Goal: Task Accomplishment & Management: Complete application form

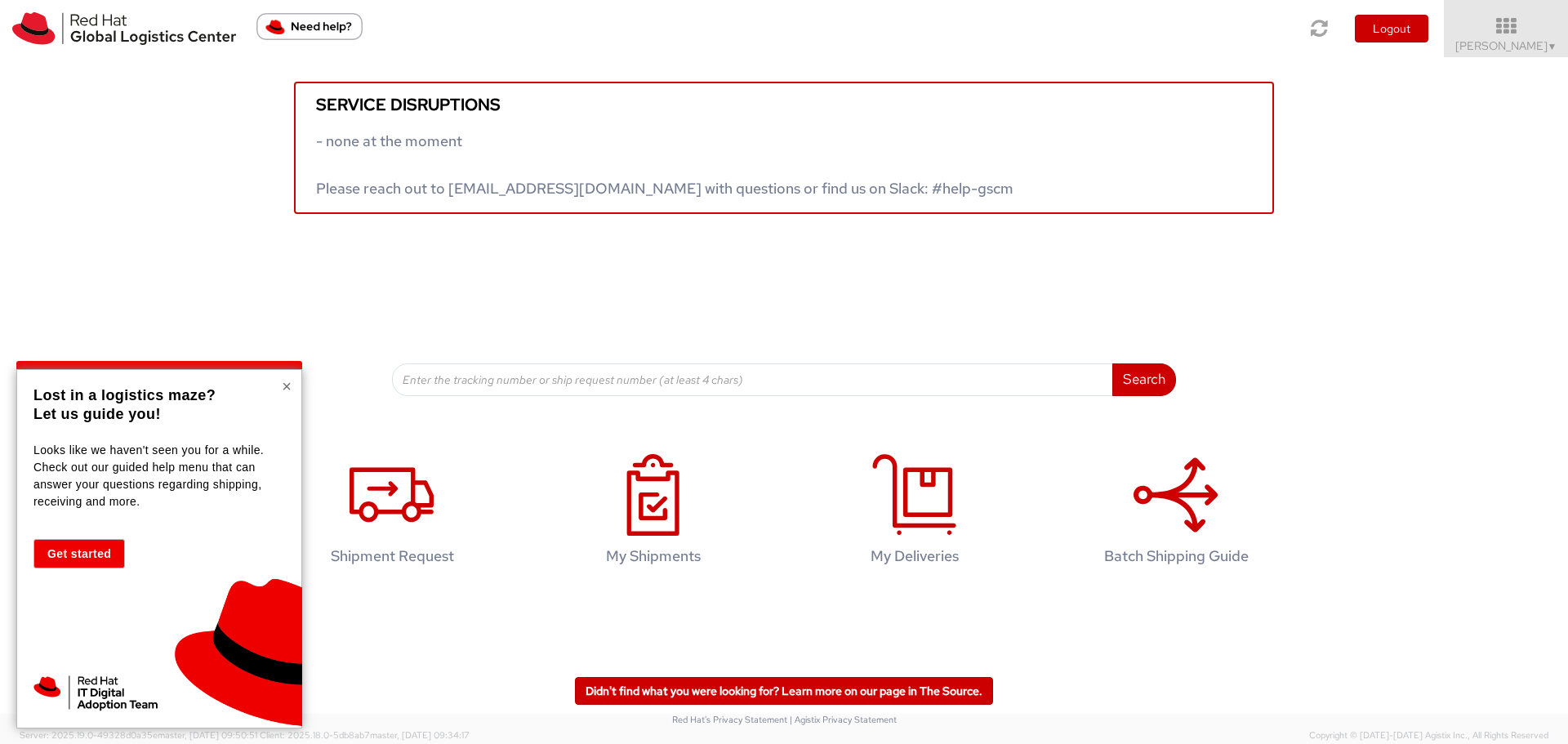
click at [281, 382] on button "×" at bounding box center [286, 386] width 9 height 16
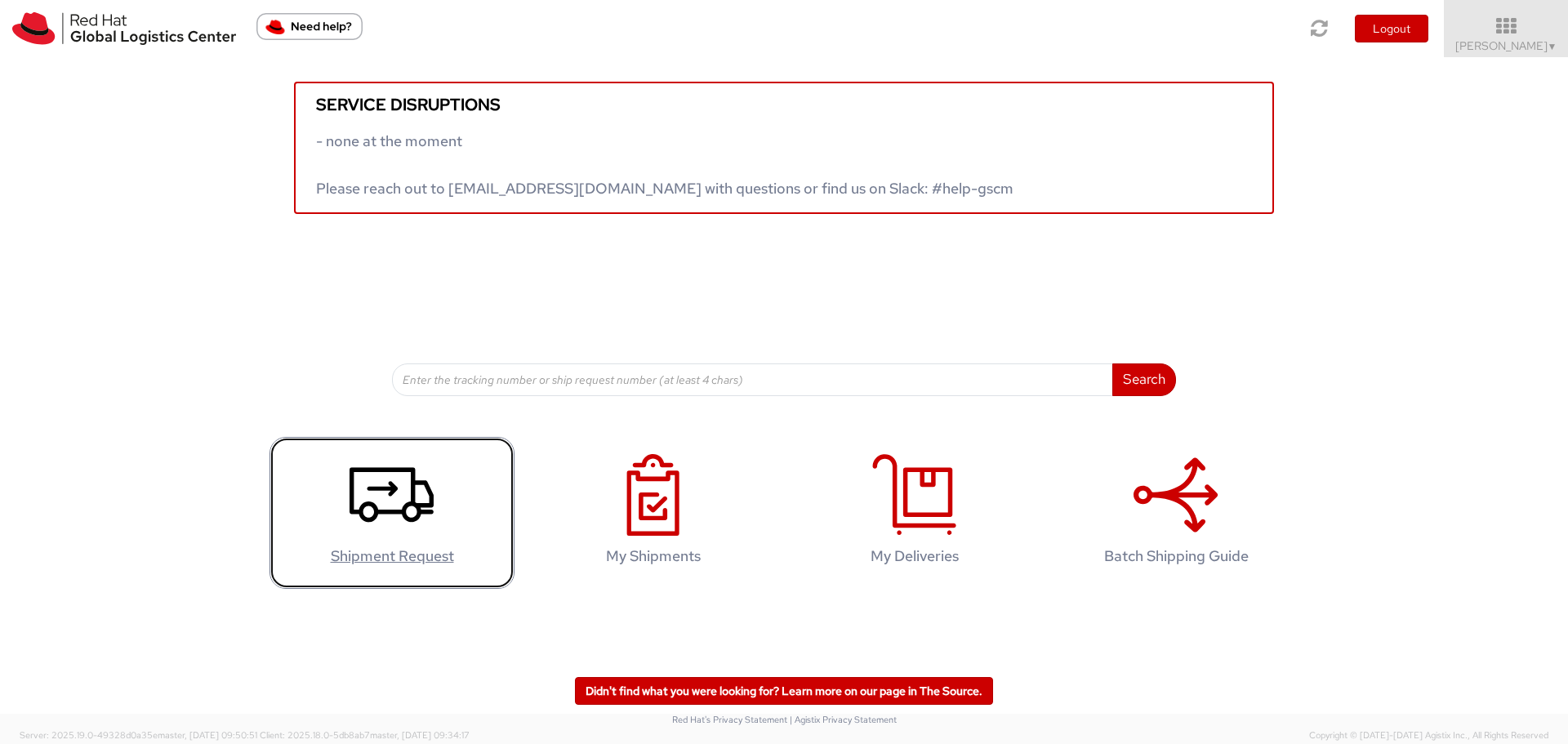
click at [361, 496] on icon at bounding box center [392, 495] width 84 height 82
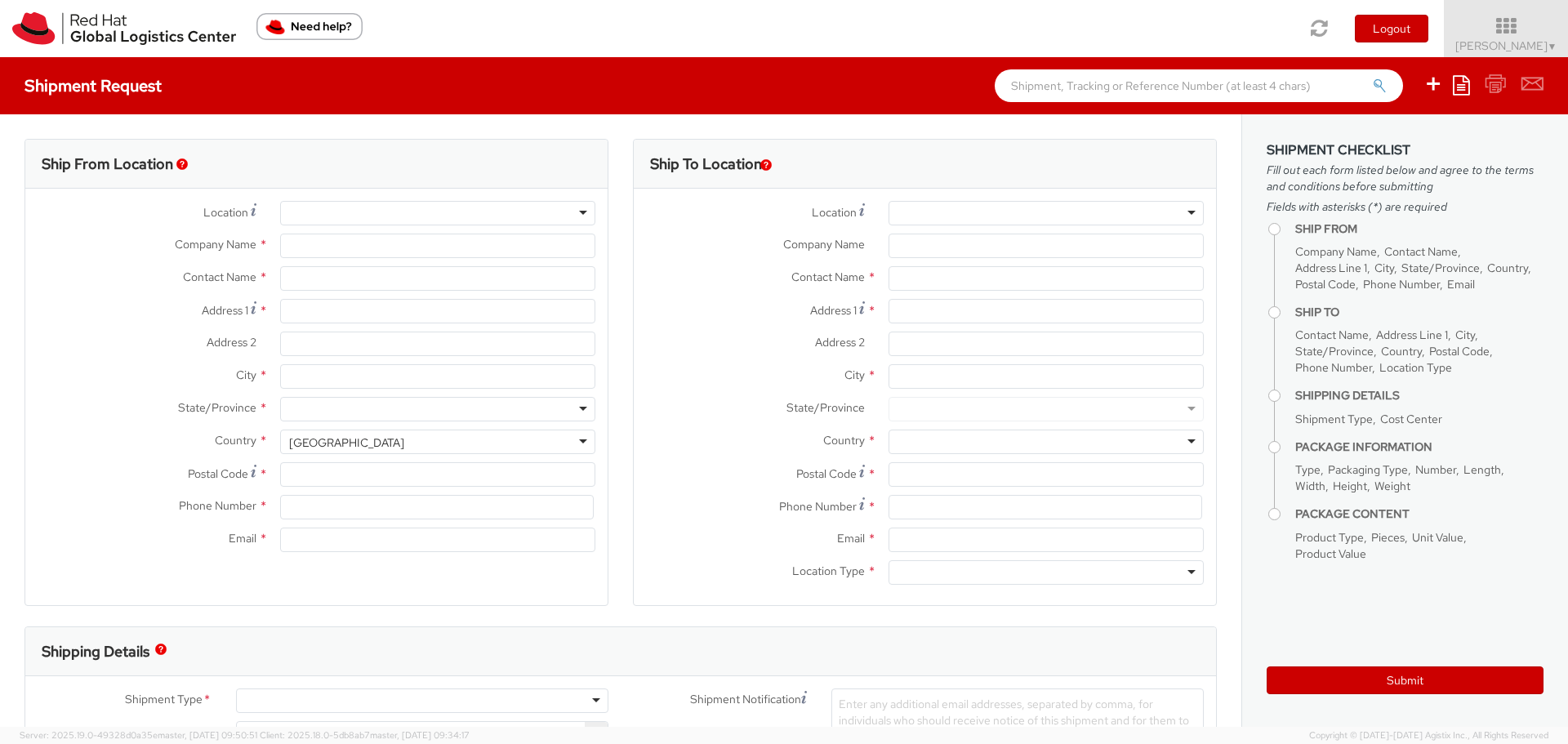
select select "757"
select select
type input "Red Hat Limited"
type input "[PERSON_NAME]"
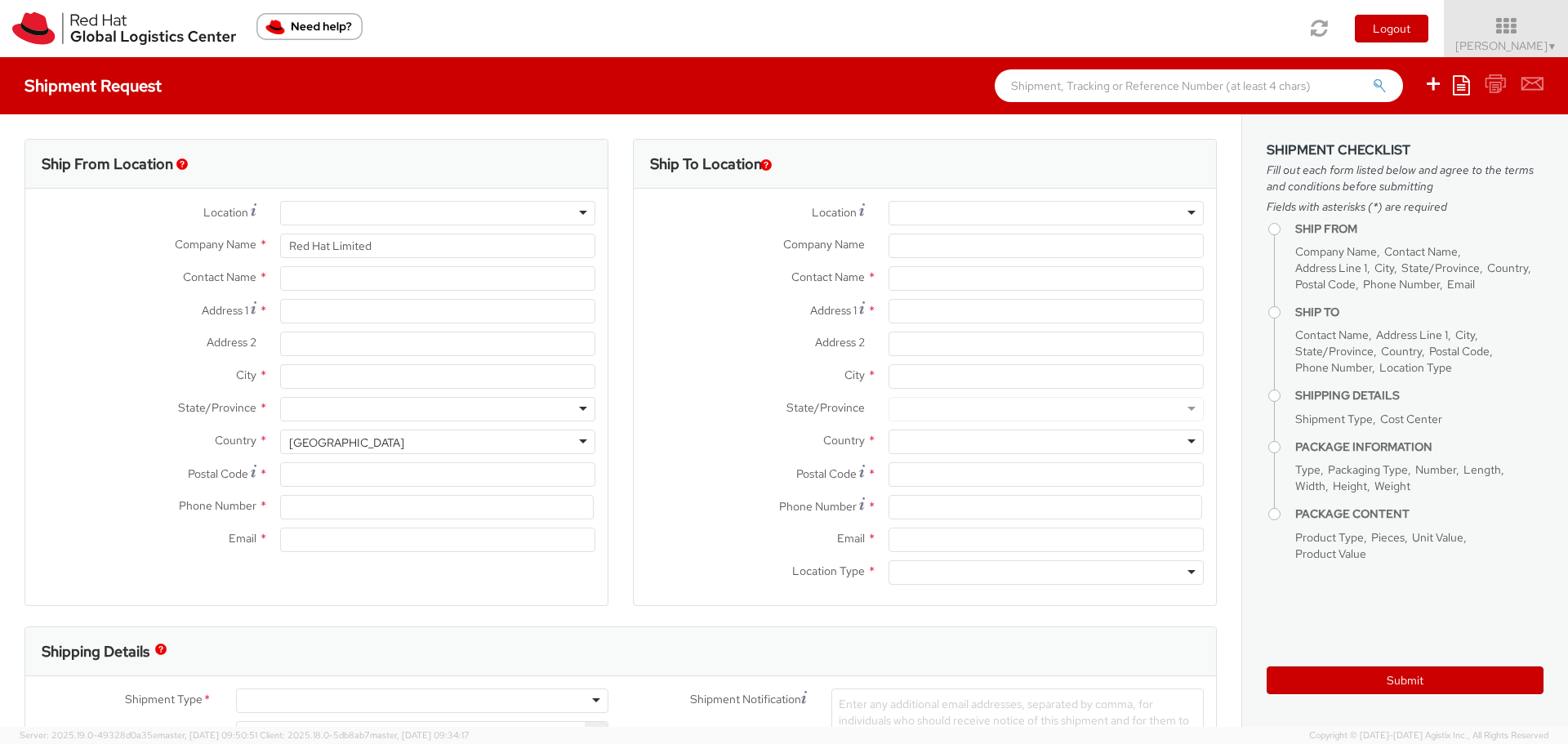
type input "6700 Cork Airport Business Park"
type input "Kinsale Rd"
type input "CORK"
type input "T12 XR60"
type input "353212303472"
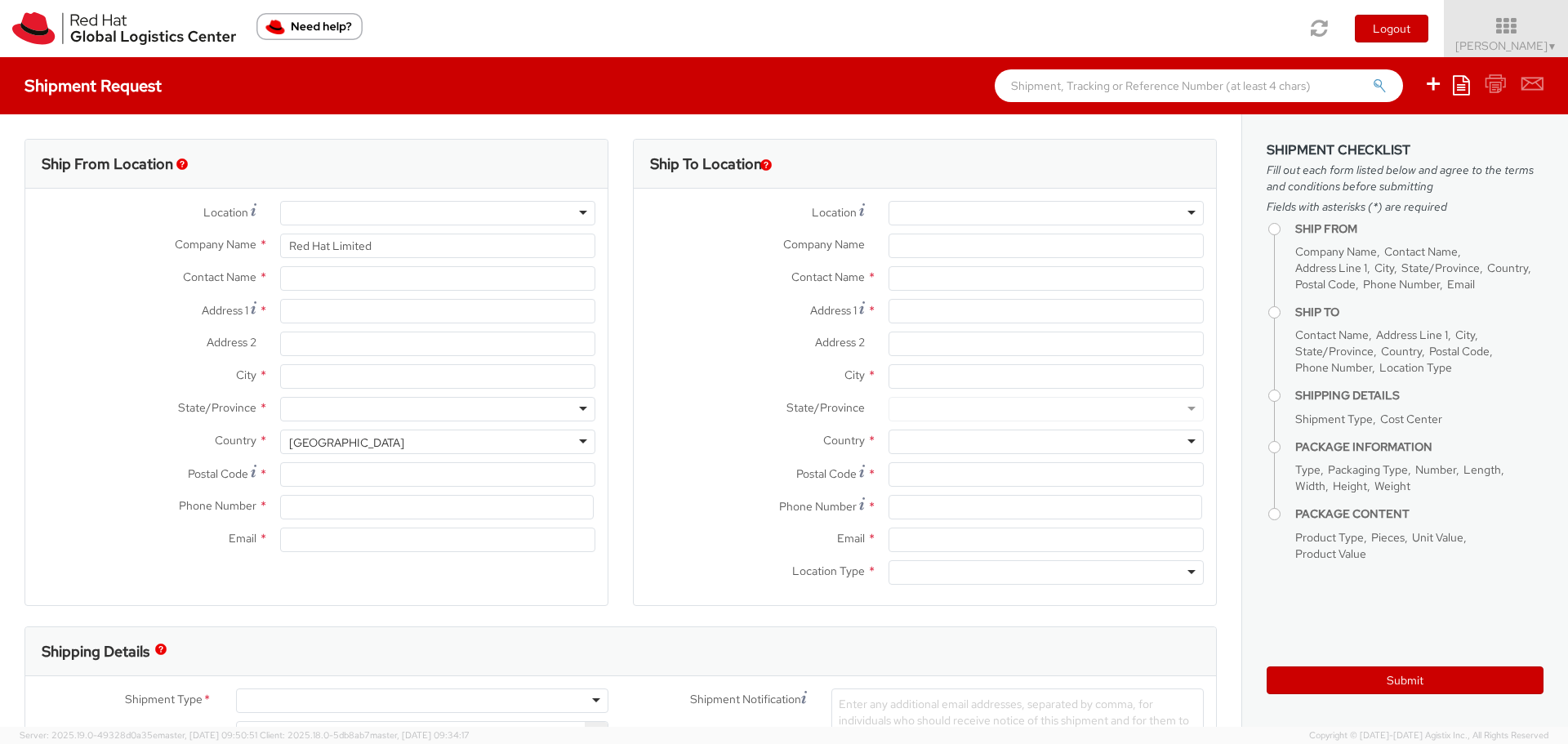
type input "ashovlin@redhat.com"
select select "CM"
select select "KGS"
